Goal: Task Accomplishment & Management: Manage account settings

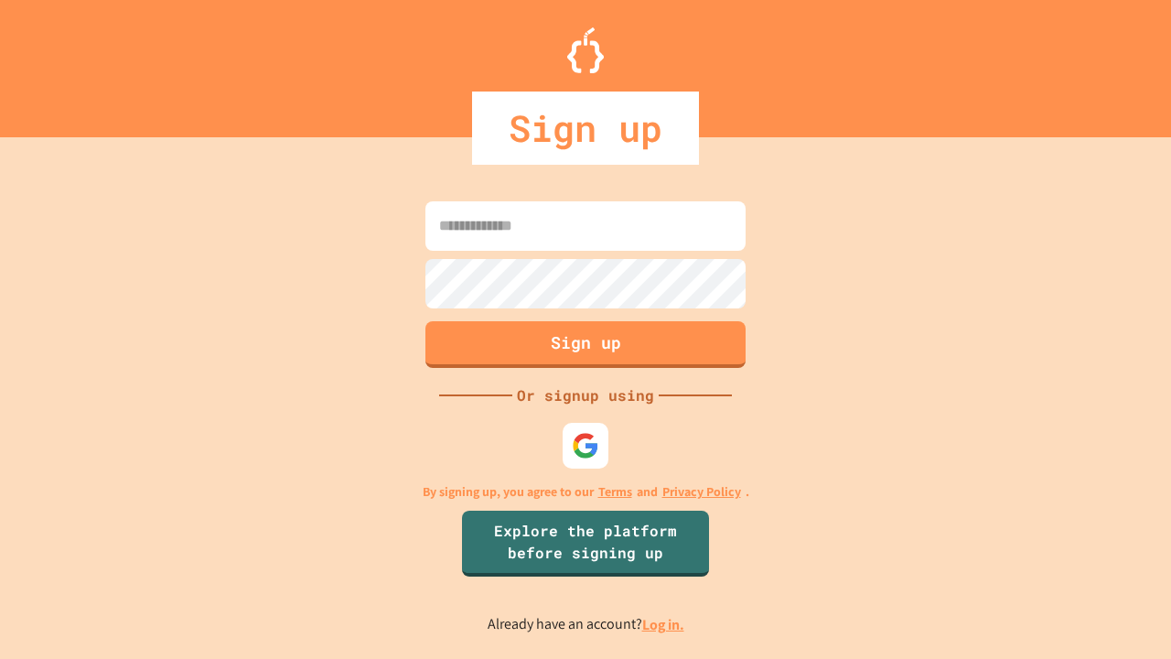
click at [664, 624] on link "Log in." at bounding box center [663, 624] width 42 height 19
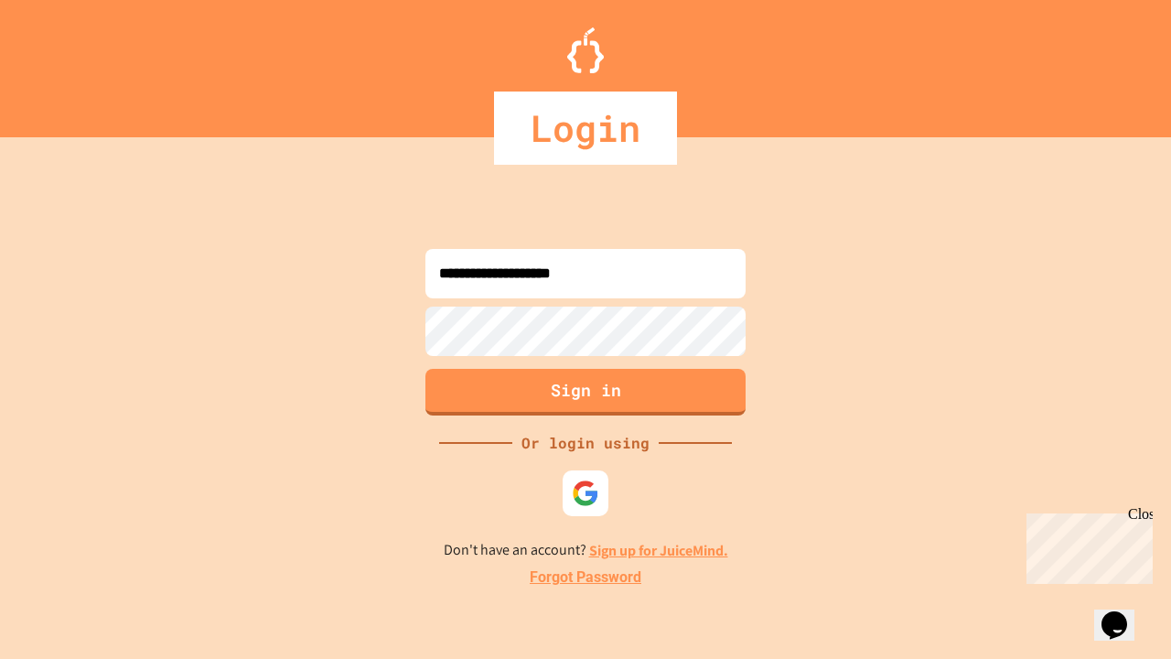
type input "**********"
